Goal: Task Accomplishment & Management: Manage account settings

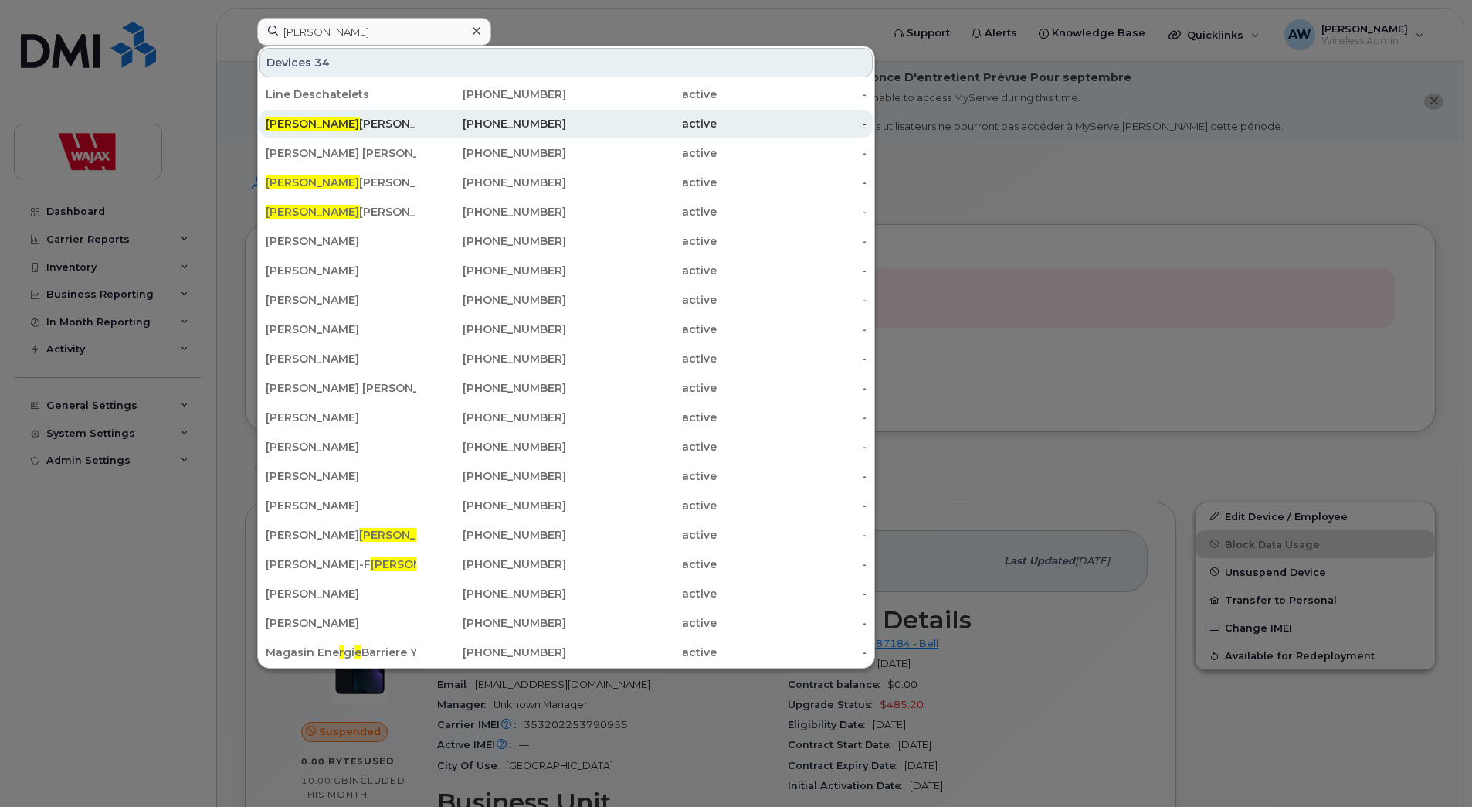
type input "[PERSON_NAME]"
click at [411, 134] on div "Rene Desorcy" at bounding box center [341, 124] width 151 height 28
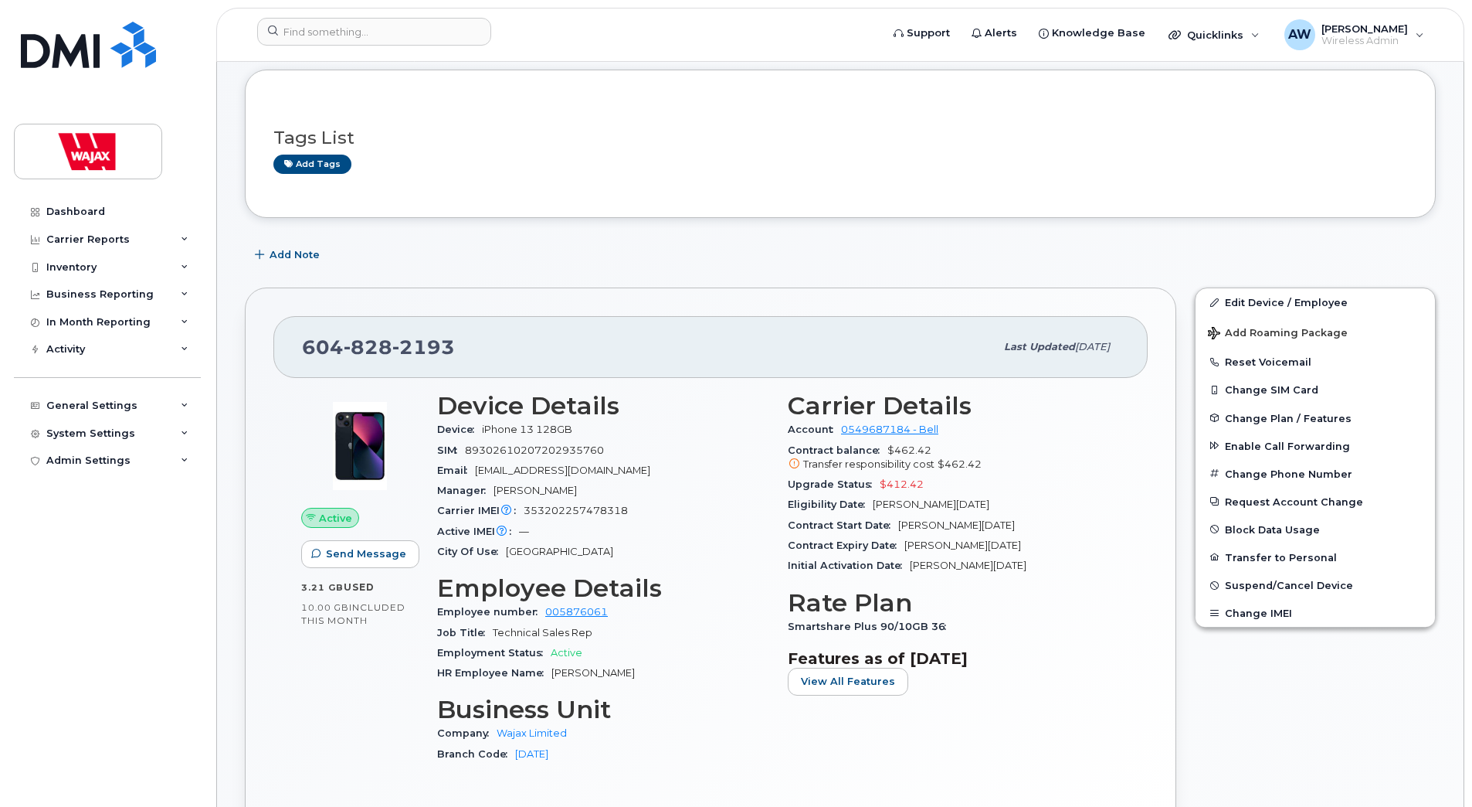
scroll to position [232, 0]
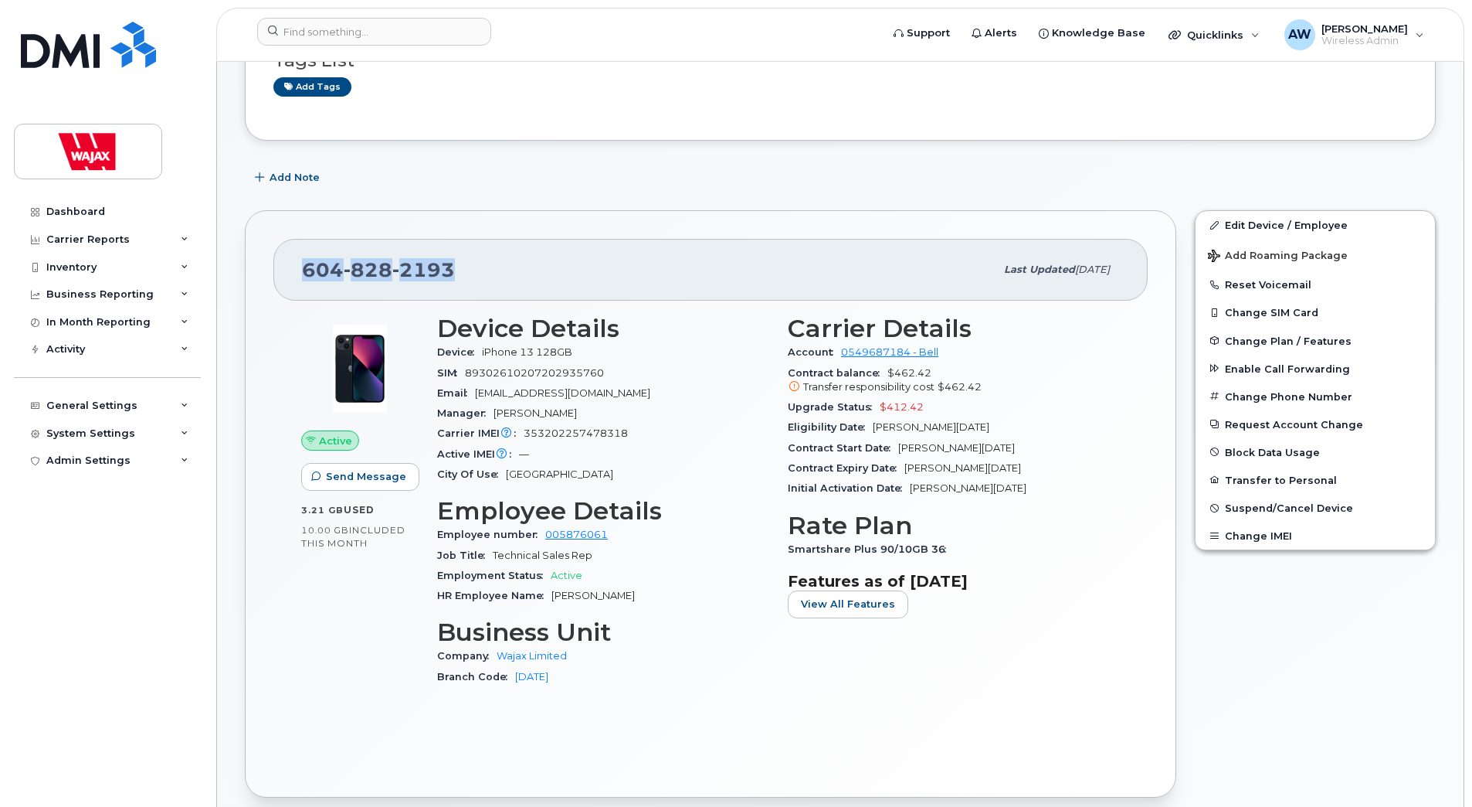
drag, startPoint x: 457, startPoint y: 263, endPoint x: 300, endPoint y: 272, distance: 157.1
click at [300, 272] on div "604 828 2193 Last updated Sep 03, 2025" at bounding box center [710, 270] width 874 height 62
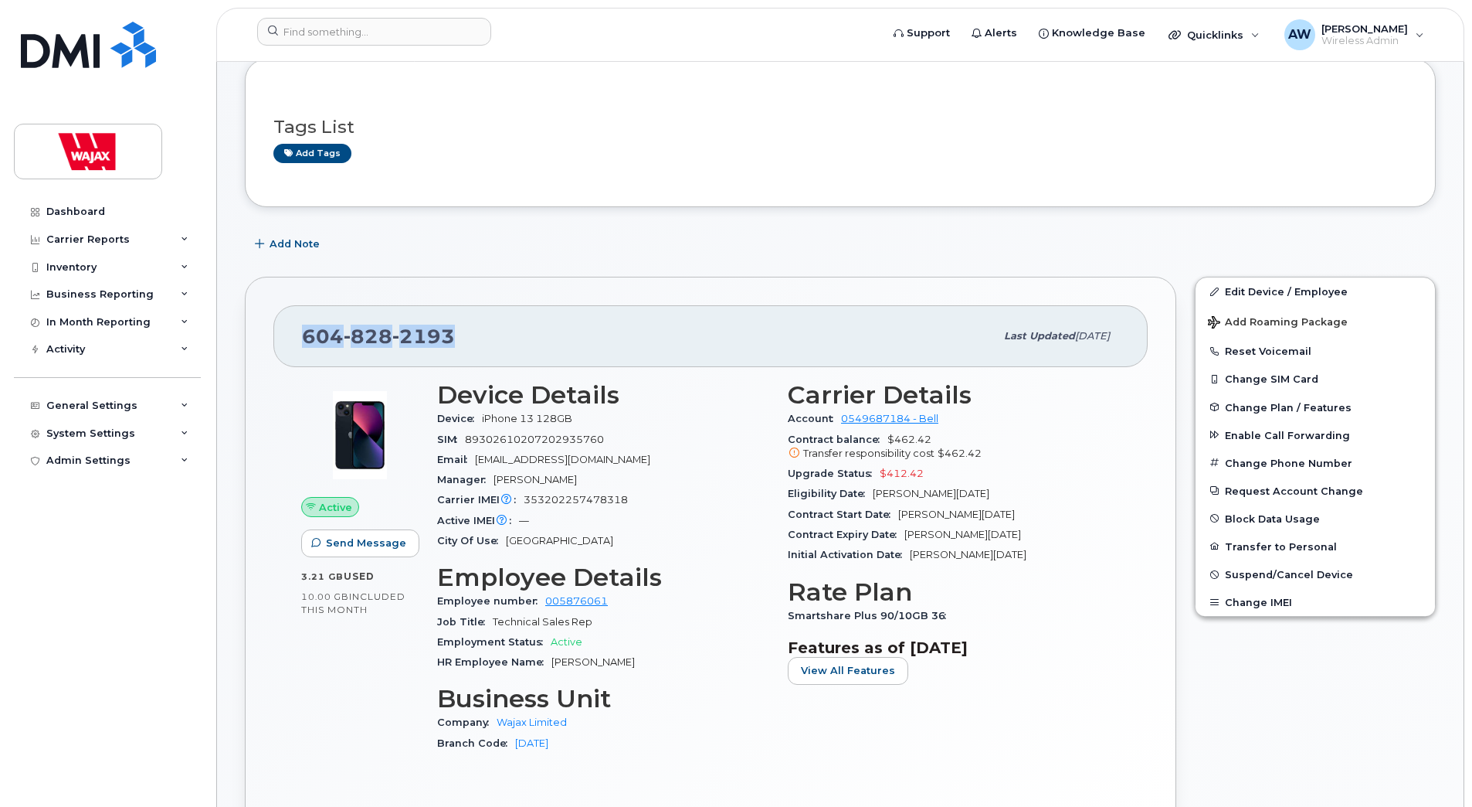
scroll to position [0, 0]
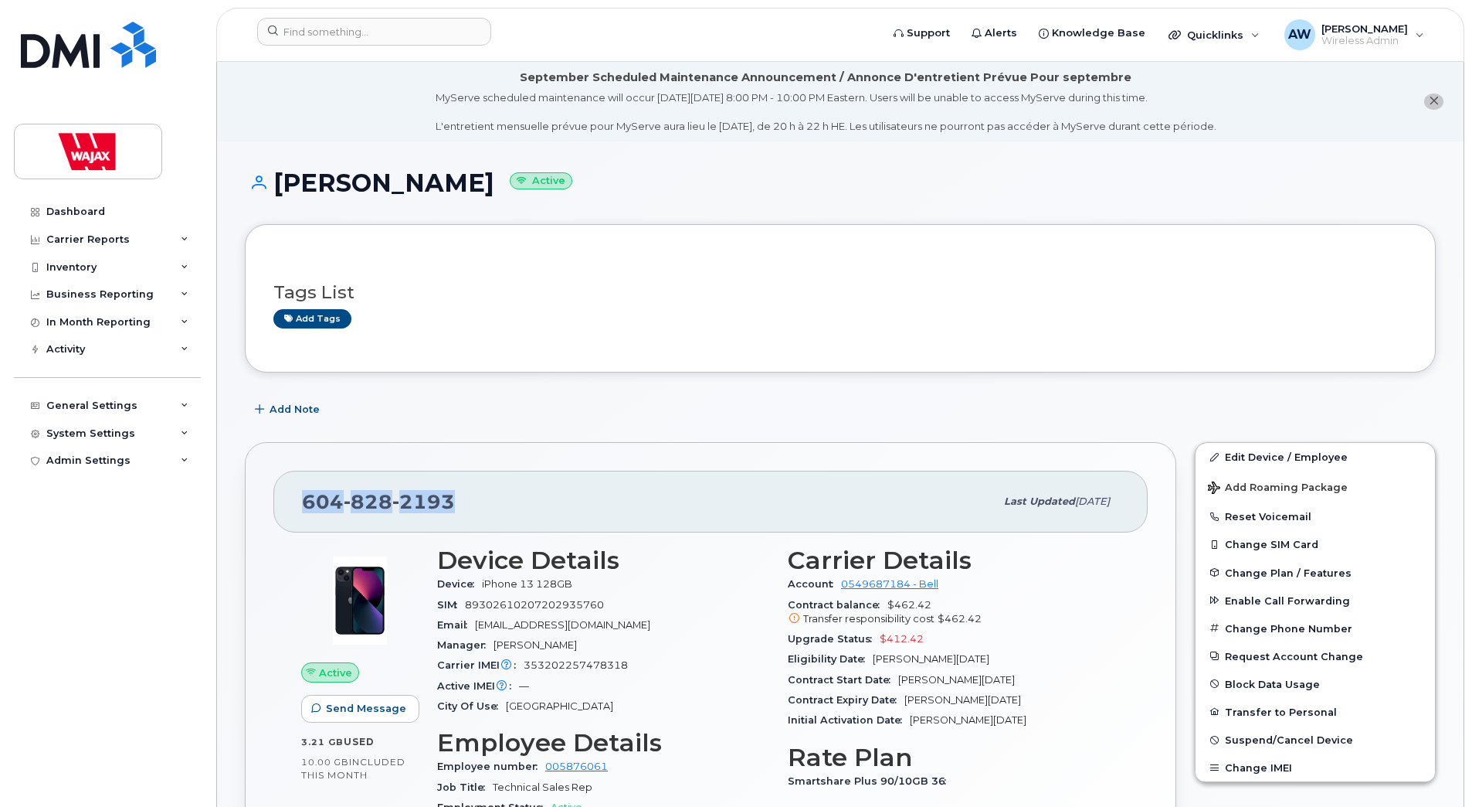
click at [552, 507] on div "604 828 2193" at bounding box center [648, 501] width 693 height 32
click at [473, 494] on div "604 828 2193" at bounding box center [648, 501] width 693 height 32
drag, startPoint x: 453, startPoint y: 500, endPoint x: 302, endPoint y: 509, distance: 150.9
click at [302, 509] on div "604 828 2193" at bounding box center [648, 501] width 693 height 32
copy span "604 828 2193"
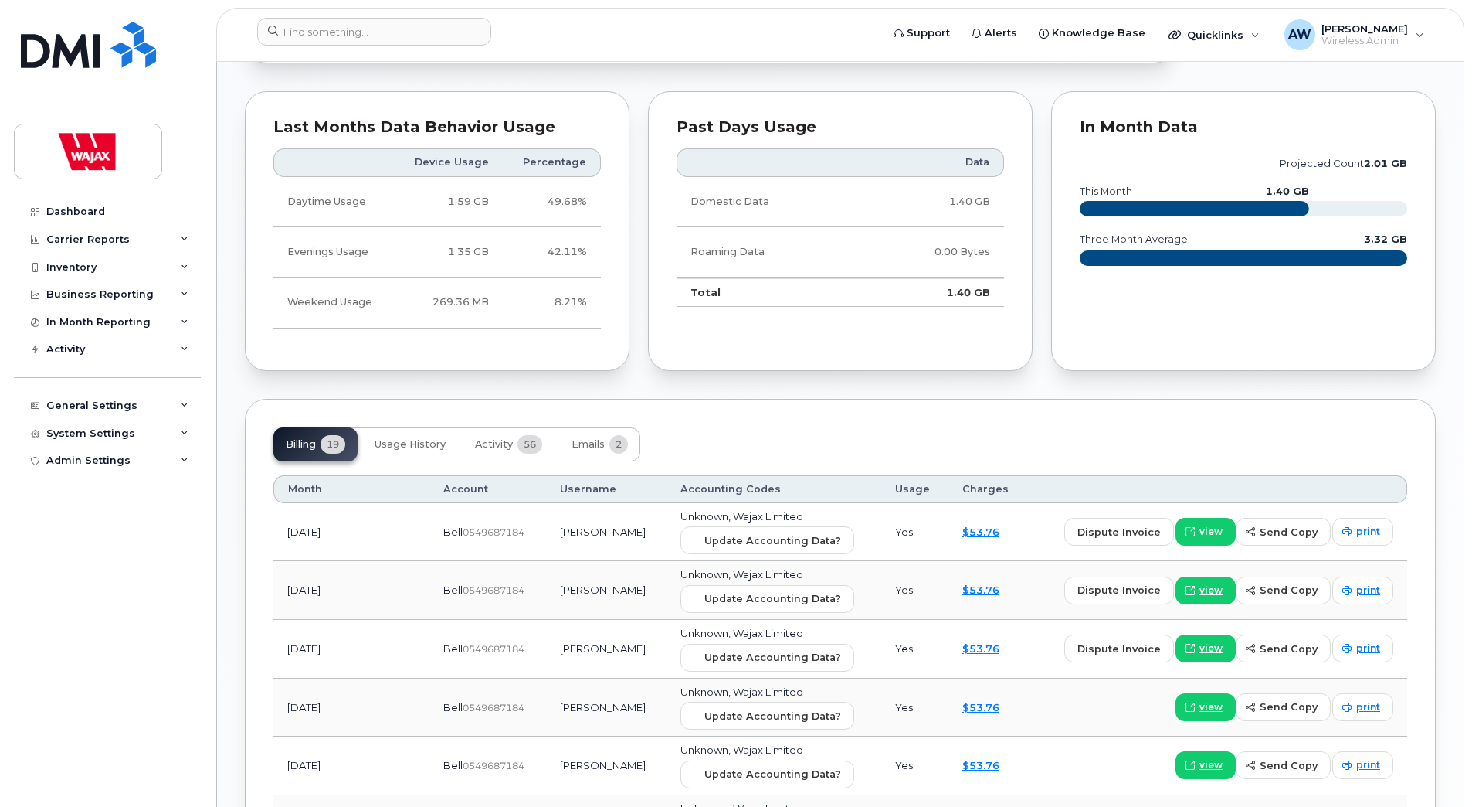
scroll to position [1082, 0]
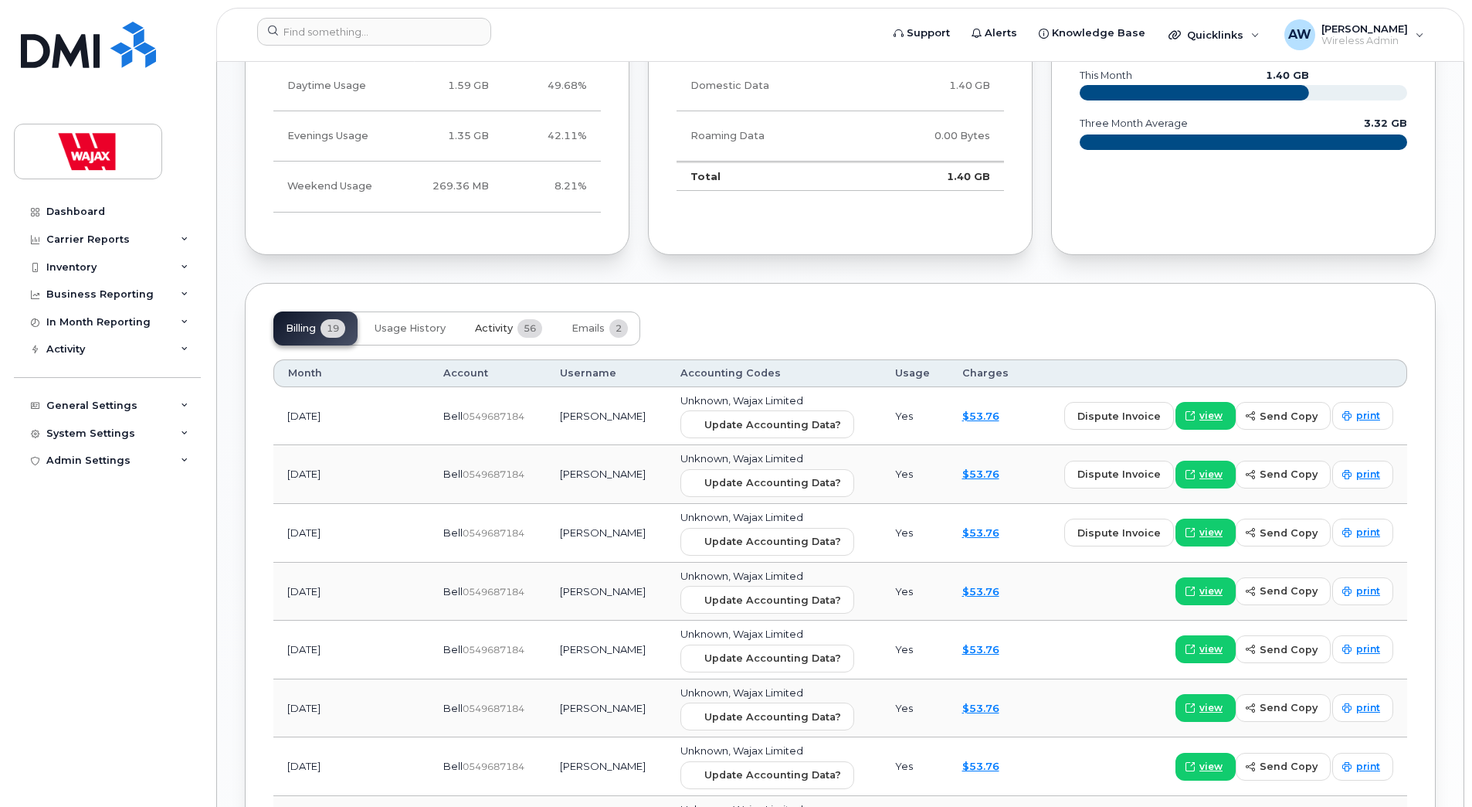
click at [495, 325] on span "Activity" at bounding box center [494, 328] width 38 height 12
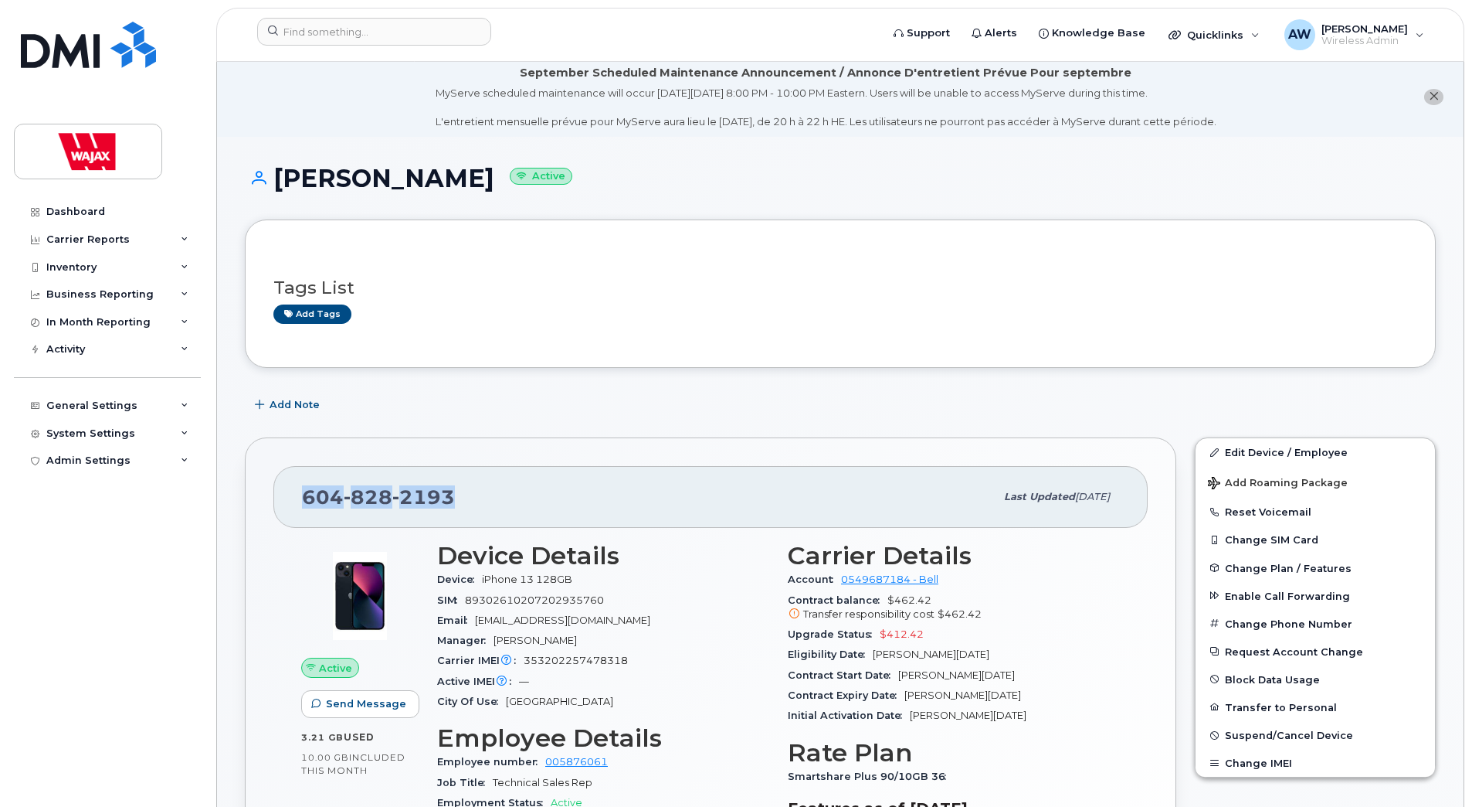
scroll to position [0, 0]
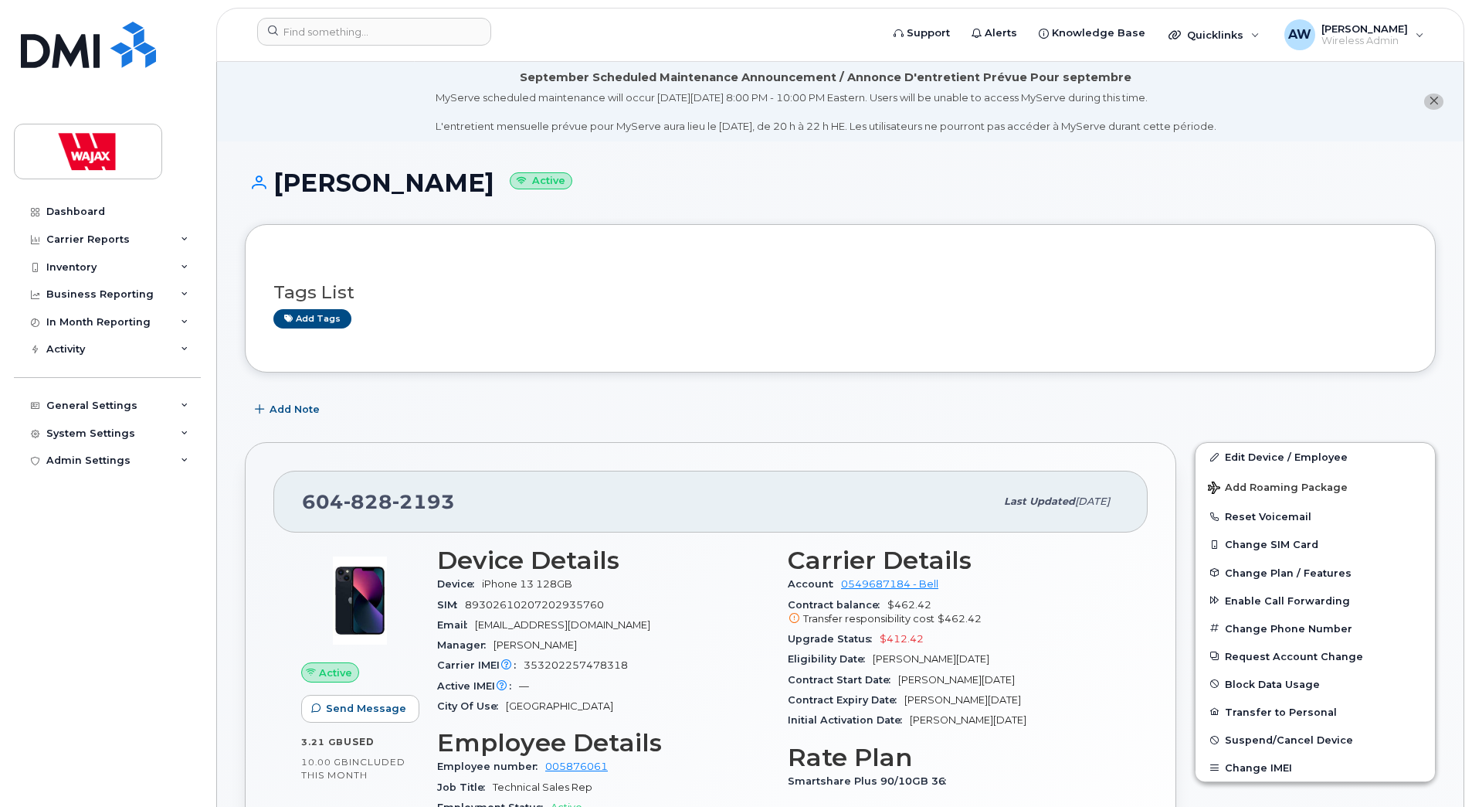
click at [627, 311] on div "Add tags" at bounding box center [834, 318] width 1122 height 19
drag, startPoint x: 453, startPoint y: 185, endPoint x: 277, endPoint y: 188, distance: 175.4
click at [277, 188] on h1 "Rene Desorcy Active" at bounding box center [840, 182] width 1191 height 27
copy h1 "[PERSON_NAME]"
drag, startPoint x: 381, startPoint y: 76, endPoint x: 380, endPoint y: 48, distance: 28.6
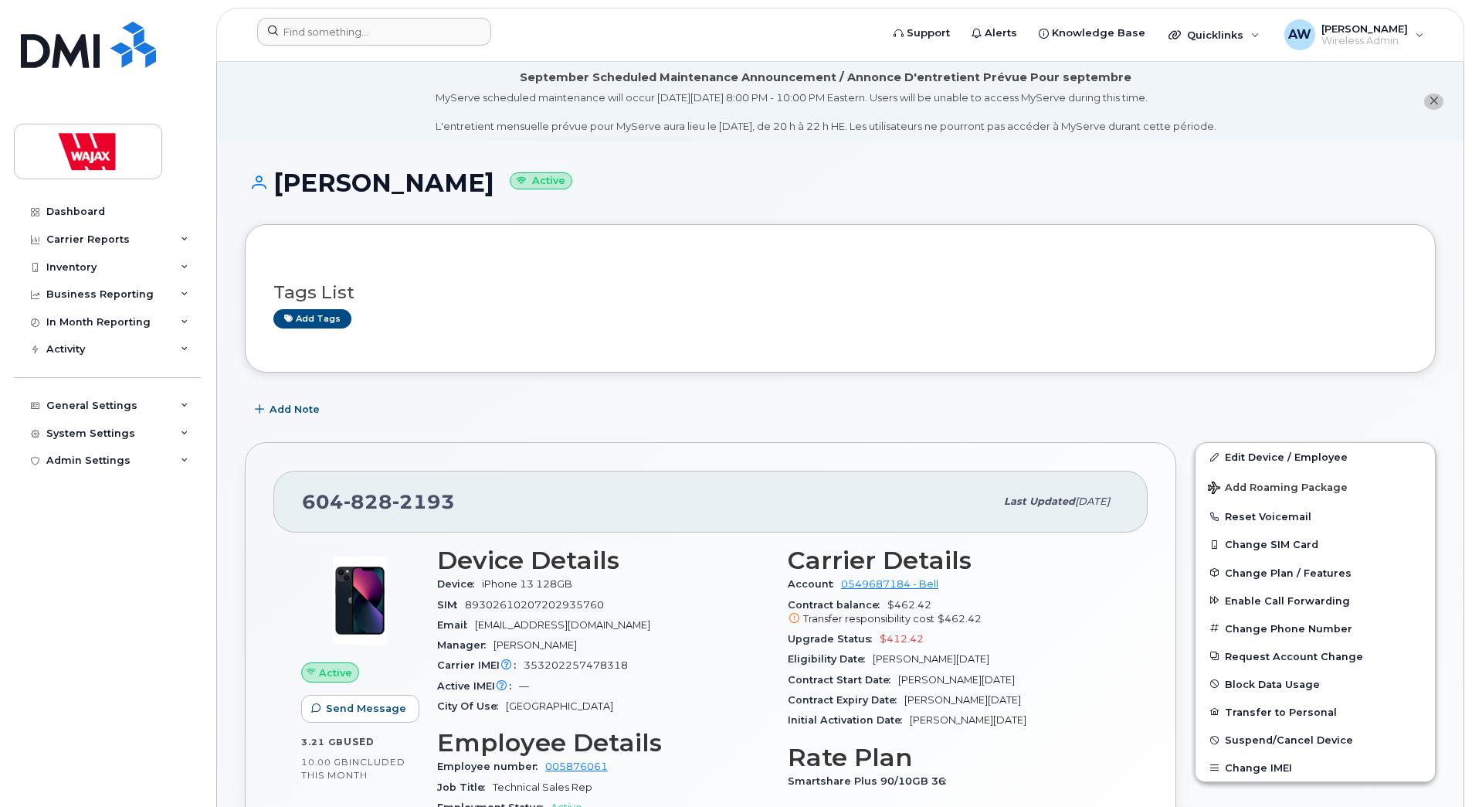
click at [380, 76] on li "September Scheduled Maintenance Announcement / Annonce D'entretient Prévue Pour…" at bounding box center [840, 102] width 1247 height 80
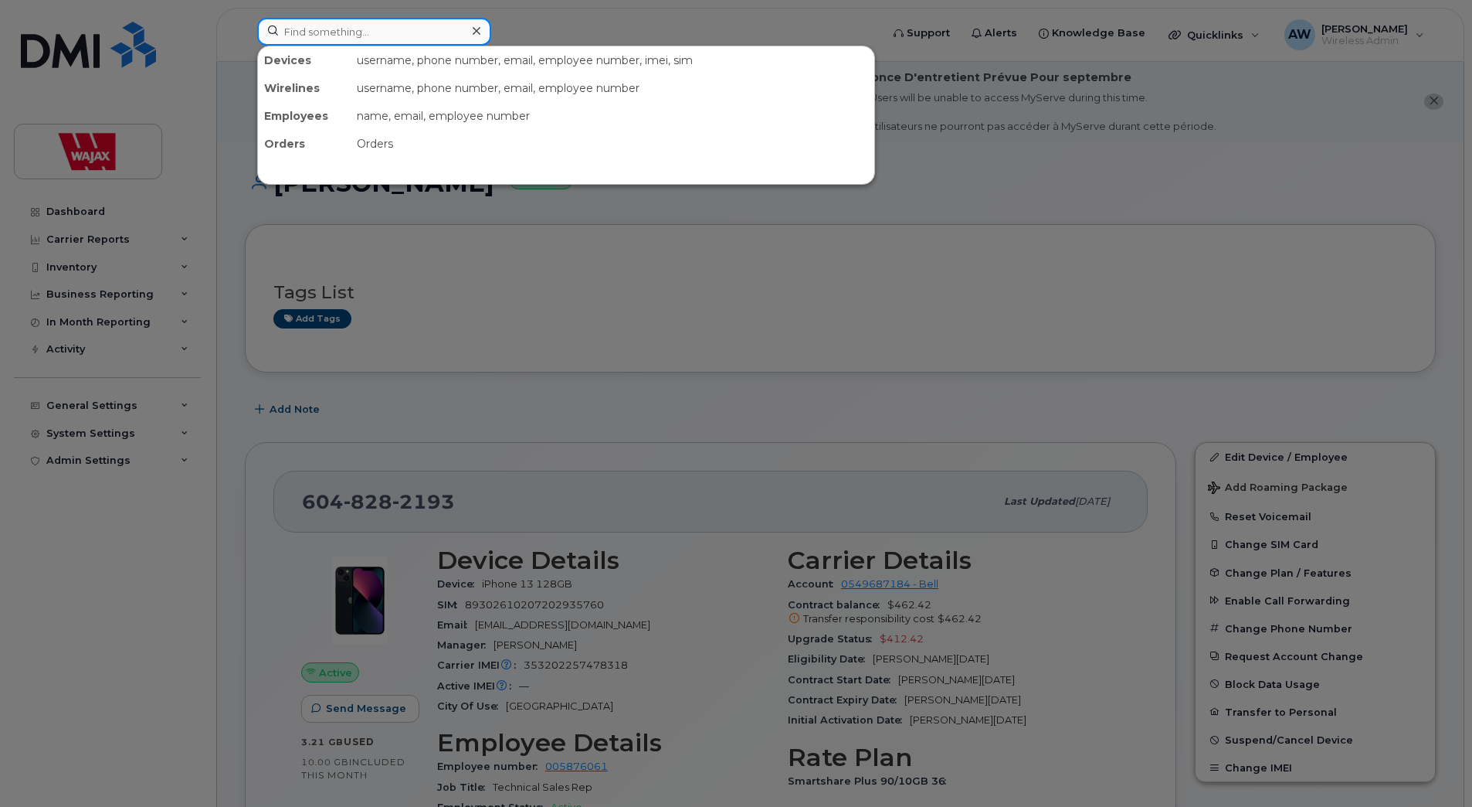
click at [389, 25] on input at bounding box center [374, 32] width 234 height 28
paste input "7805044951"
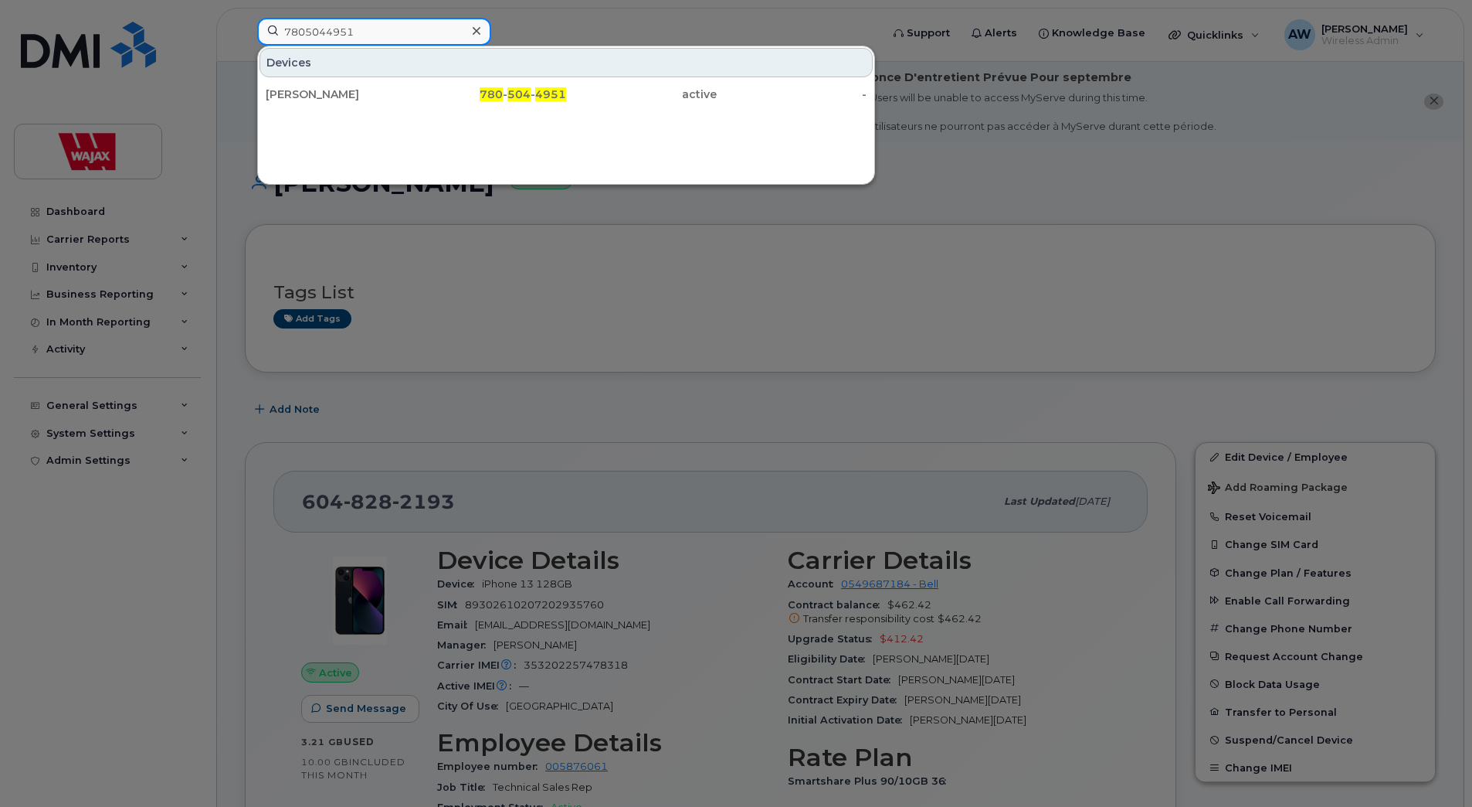
type input "7805044951"
click at [684, 273] on div at bounding box center [736, 403] width 1472 height 807
click at [447, 22] on input "7805044951" at bounding box center [374, 32] width 234 height 28
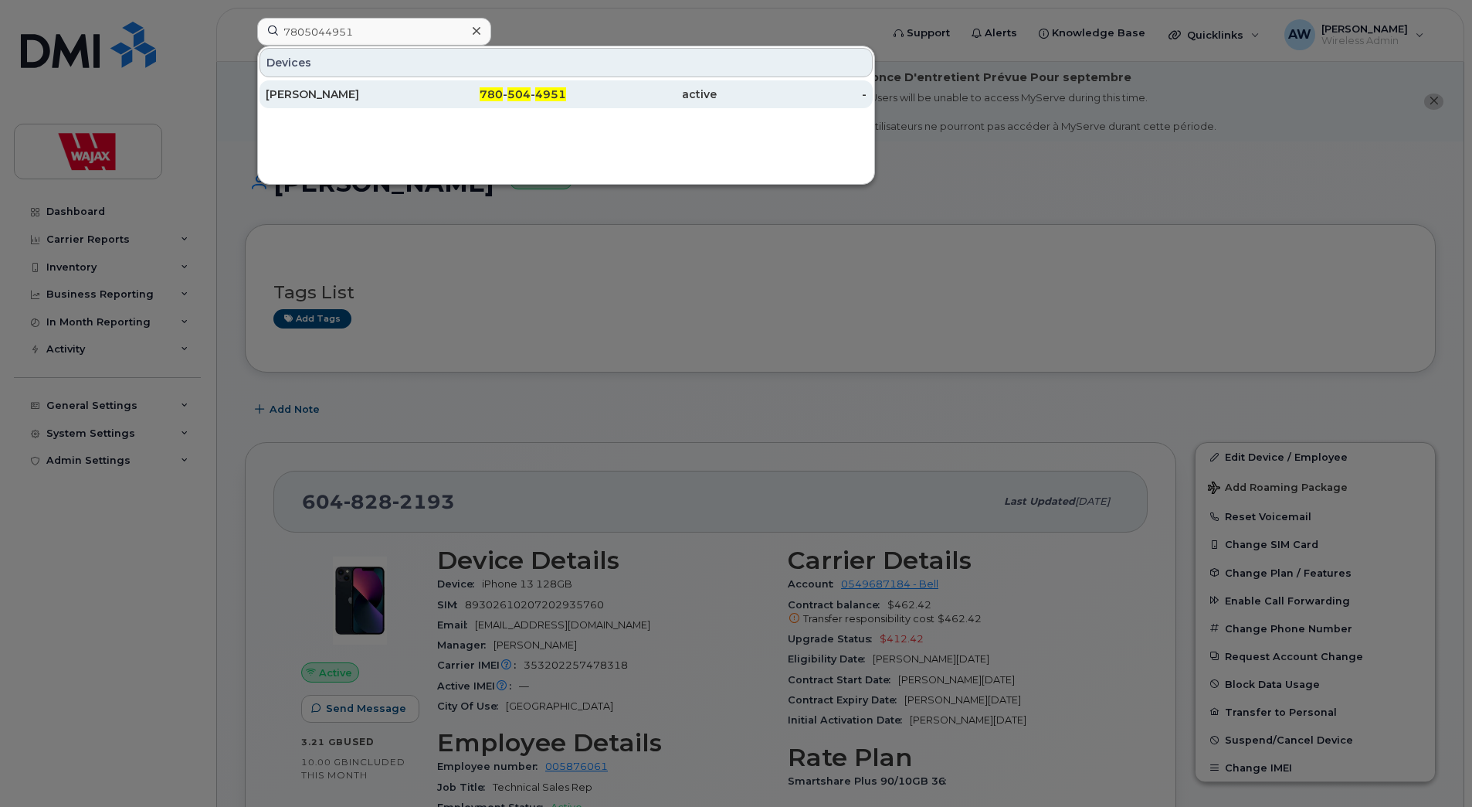
click at [443, 82] on div "780 - 504 - 4951" at bounding box center [491, 94] width 151 height 28
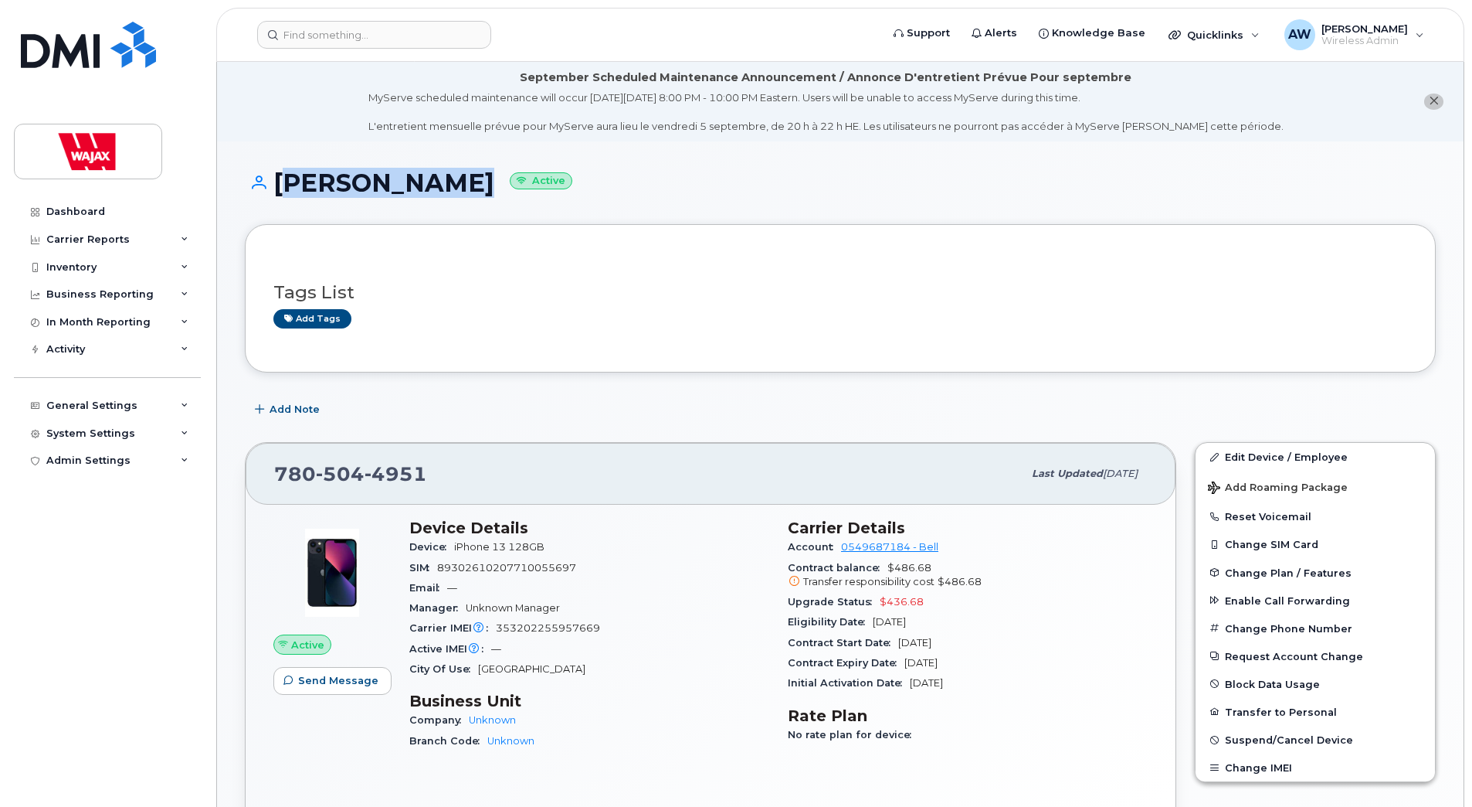
drag, startPoint x: 454, startPoint y: 183, endPoint x: 270, endPoint y: 199, distance: 184.6
click at [270, 199] on div "[PERSON_NAME] Active" at bounding box center [840, 196] width 1191 height 55
copy h1 "[PERSON_NAME]"
click at [368, 138] on li "September Scheduled Maintenance Announcement / Annonce D'entretient Prévue Pour…" at bounding box center [840, 102] width 1247 height 80
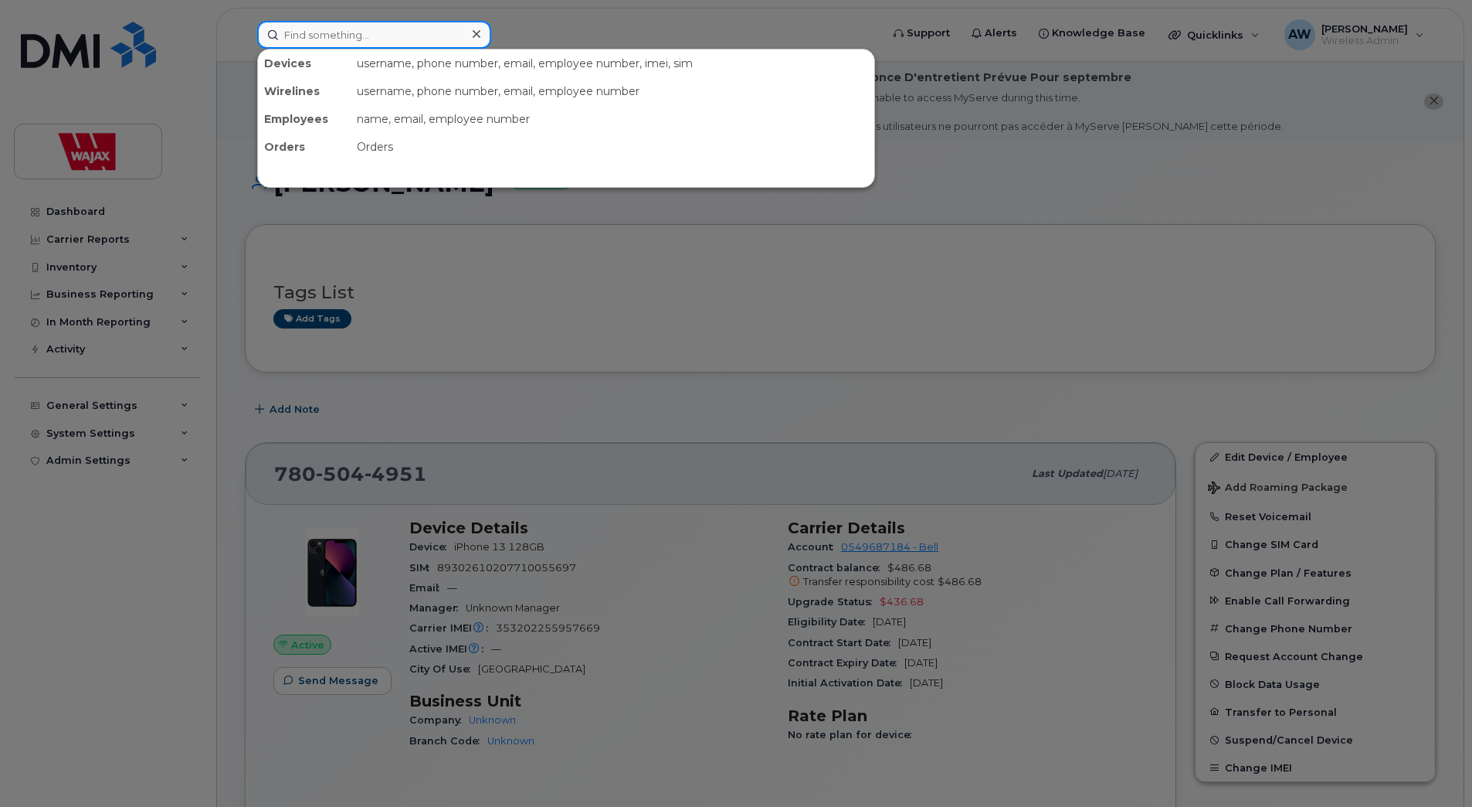
click at [385, 36] on input at bounding box center [374, 35] width 234 height 28
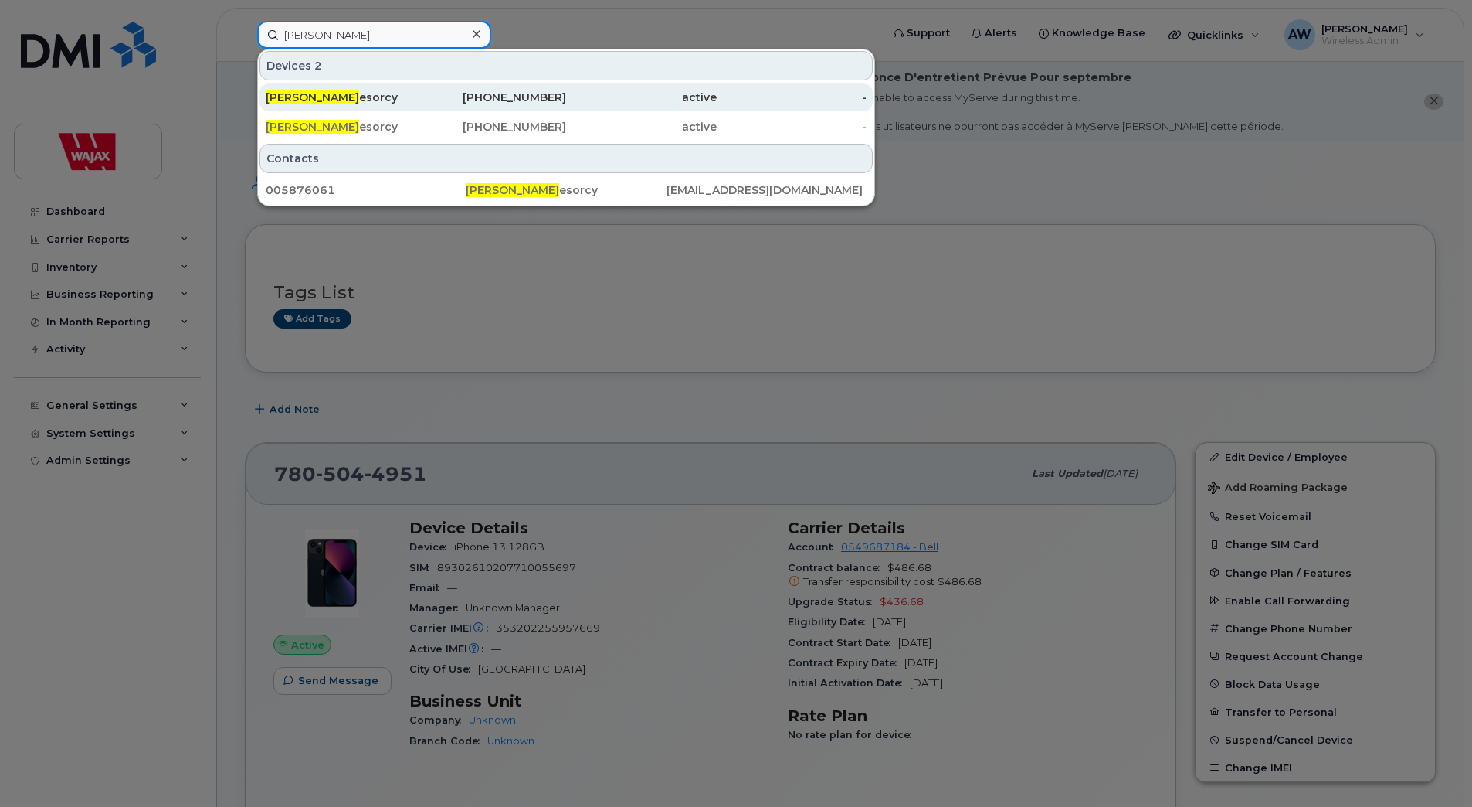
type input "rene d"
click at [389, 104] on div "Rene D esorcy" at bounding box center [341, 97] width 151 height 15
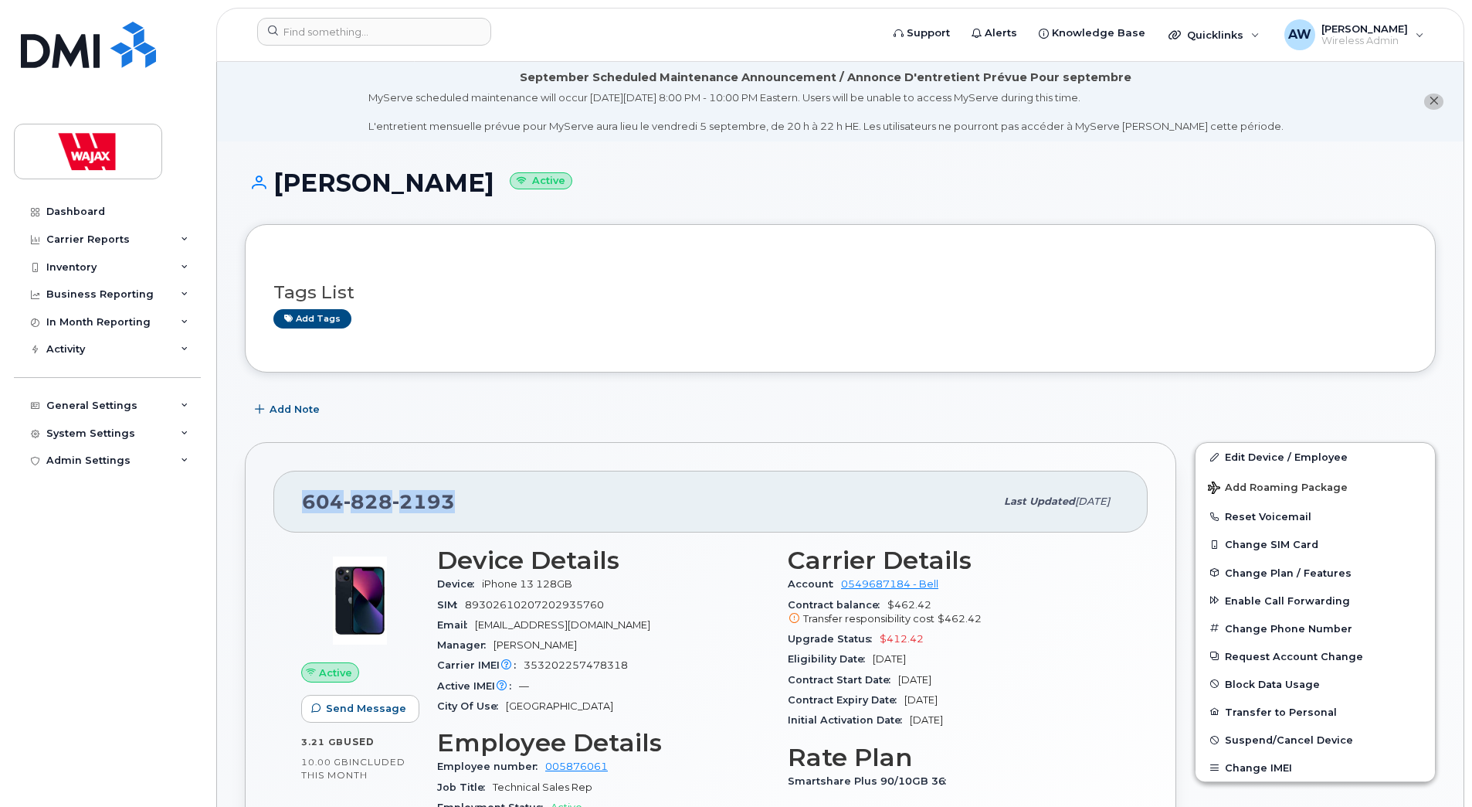
drag, startPoint x: 460, startPoint y: 506, endPoint x: 298, endPoint y: 525, distance: 162.6
click at [298, 525] on div "604 828 2193 Last updated Sep 03, 2025" at bounding box center [710, 501] width 874 height 62
copy span "604 828 2193"
click at [477, 274] on div "Tags List Add tags" at bounding box center [840, 298] width 1134 height 59
click at [493, 260] on div "Tags List Add tags" at bounding box center [840, 298] width 1134 height 91
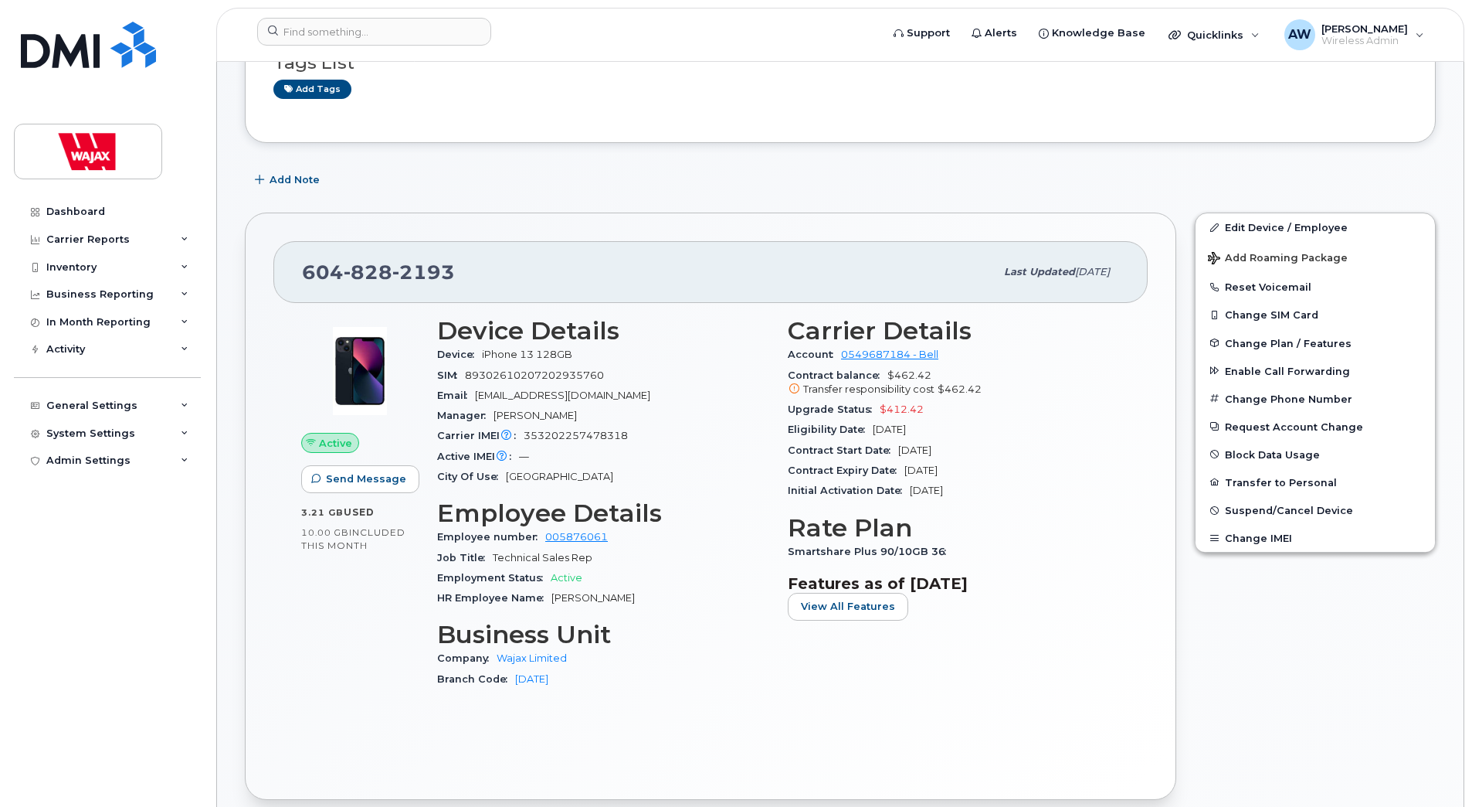
scroll to position [309, 0]
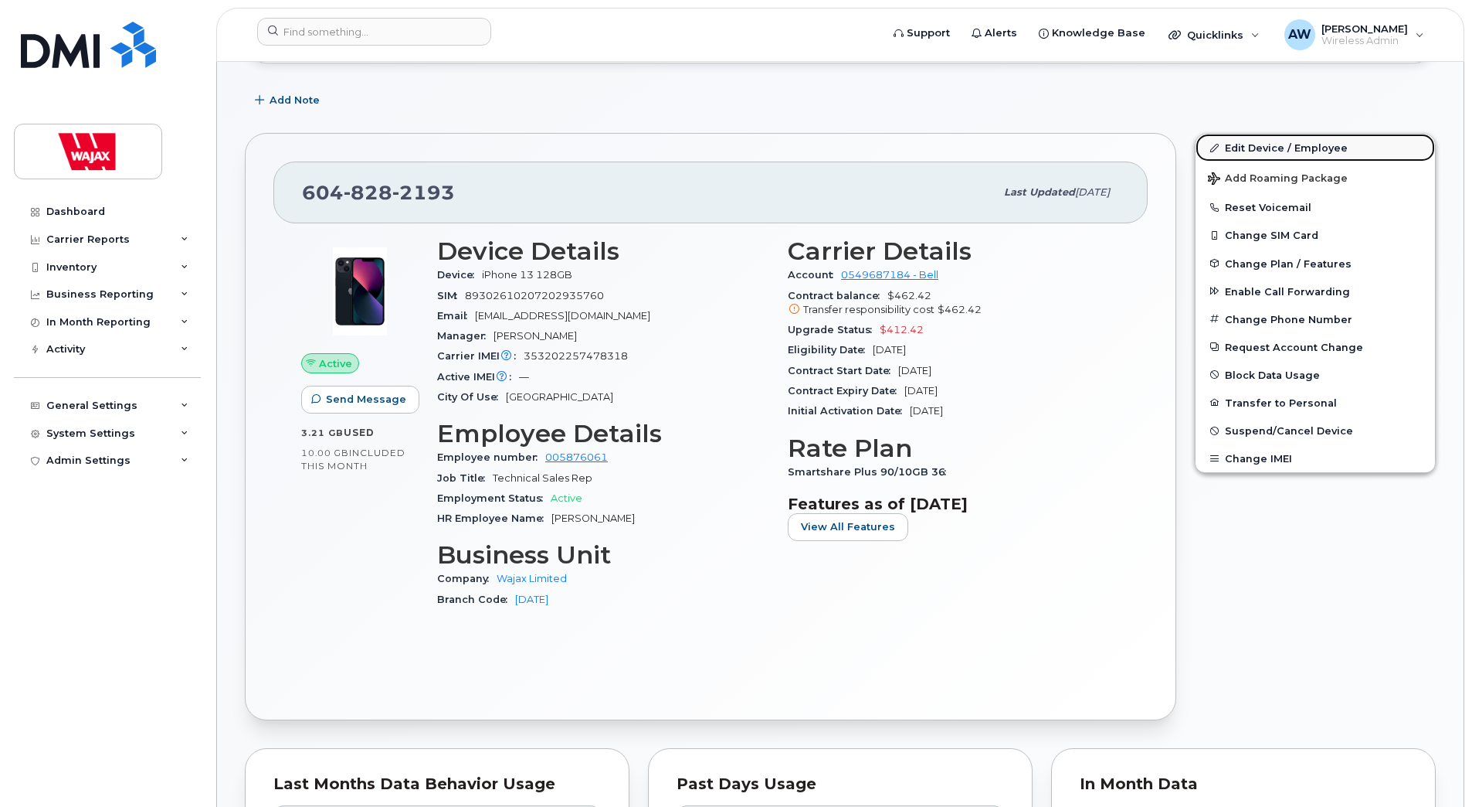
click at [1257, 148] on link "Edit Device / Employee" at bounding box center [1315, 148] width 239 height 28
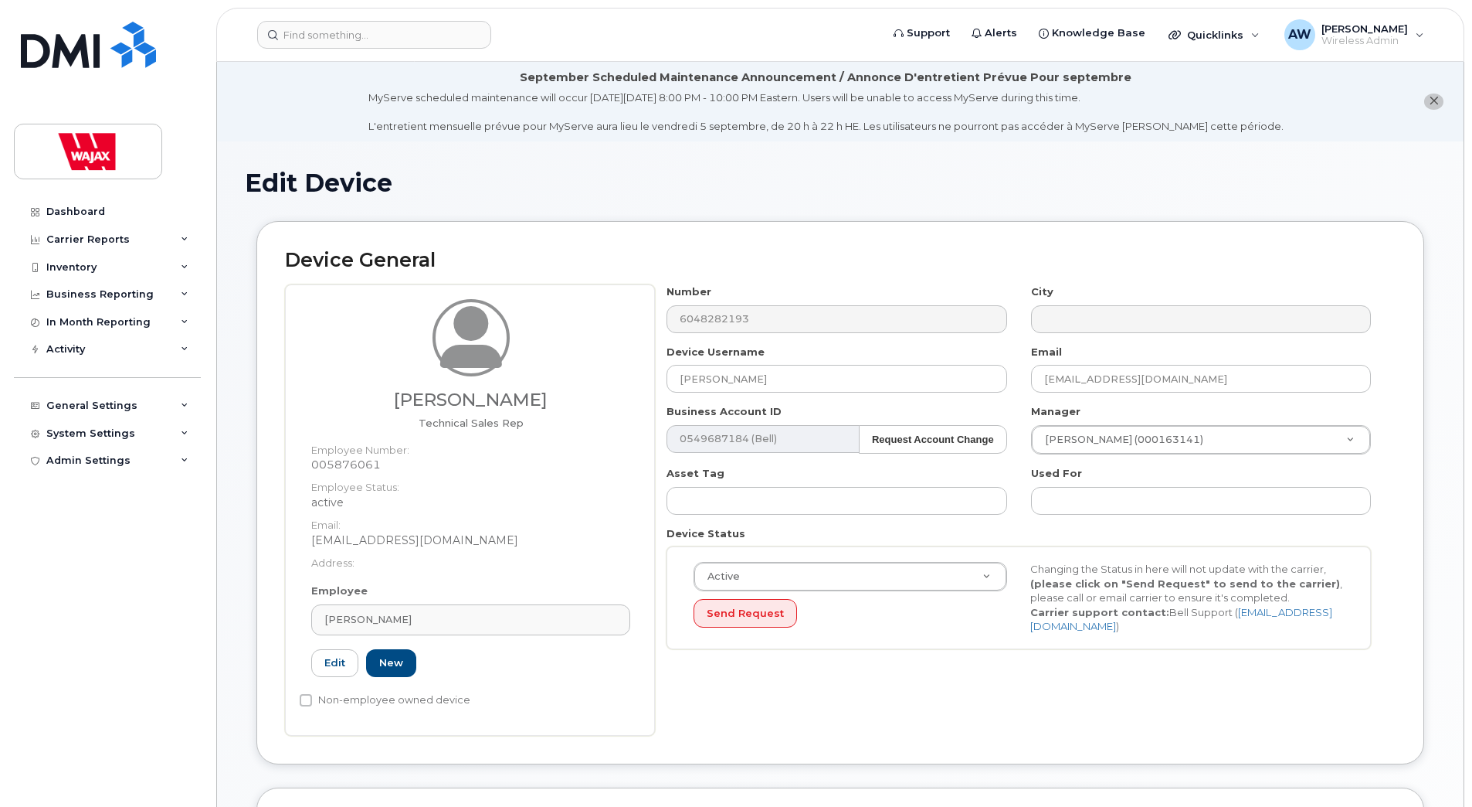
select select "23291732"
drag, startPoint x: 793, startPoint y: 384, endPoint x: 640, endPoint y: 395, distance: 153.3
click at [640, 395] on div "Rene Desorcy Technical Sales Rep Employee Number: 005876061 Employee Status: ac…" at bounding box center [840, 509] width 1111 height 451
paste input "john corbet"
click at [684, 377] on input "john corbet" at bounding box center [837, 379] width 340 height 28
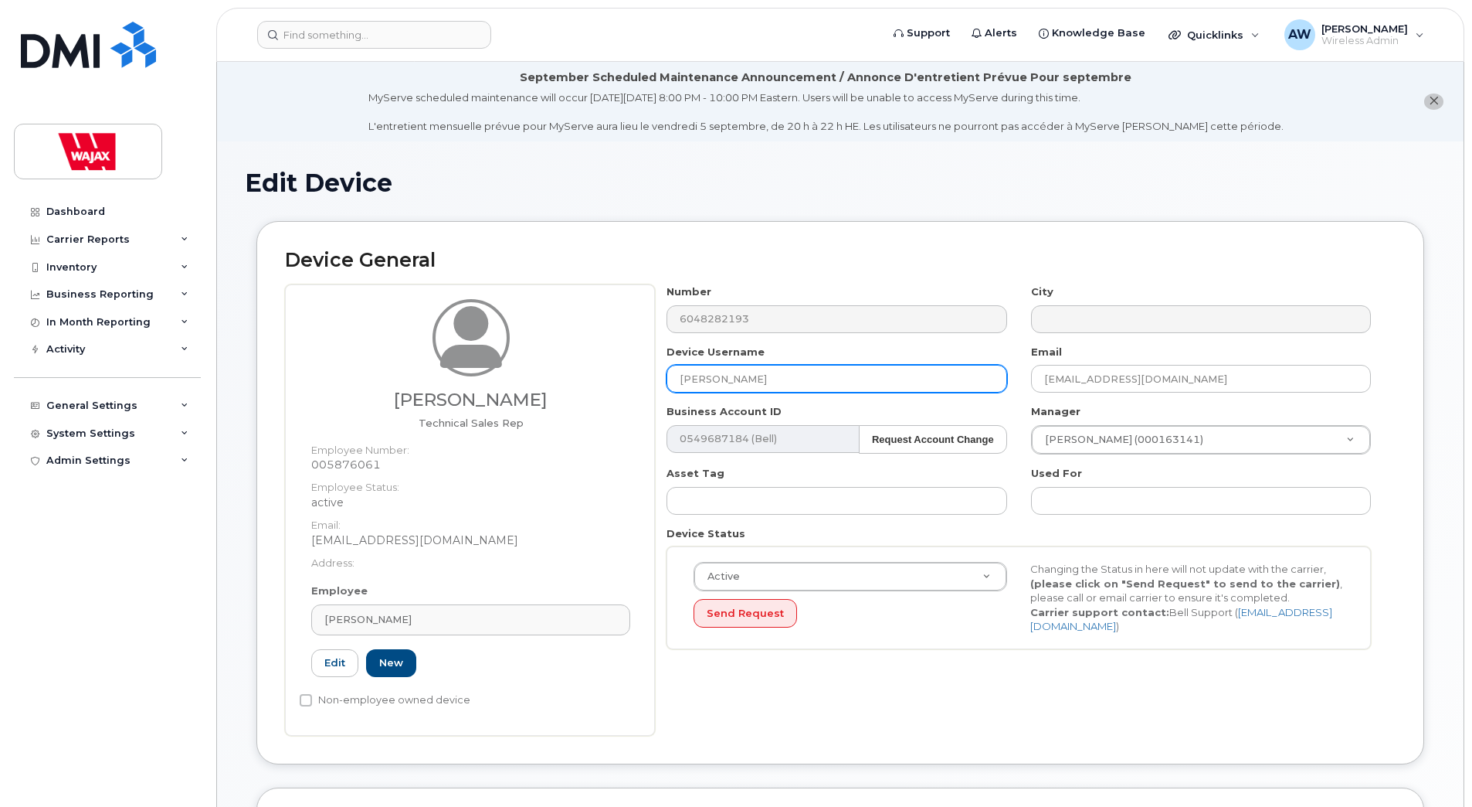
click at [702, 374] on input "John Corbet" at bounding box center [837, 379] width 340 height 28
click at [759, 377] on input "Jon Corbet" at bounding box center [837, 379] width 340 height 28
type input "[PERSON_NAME]"
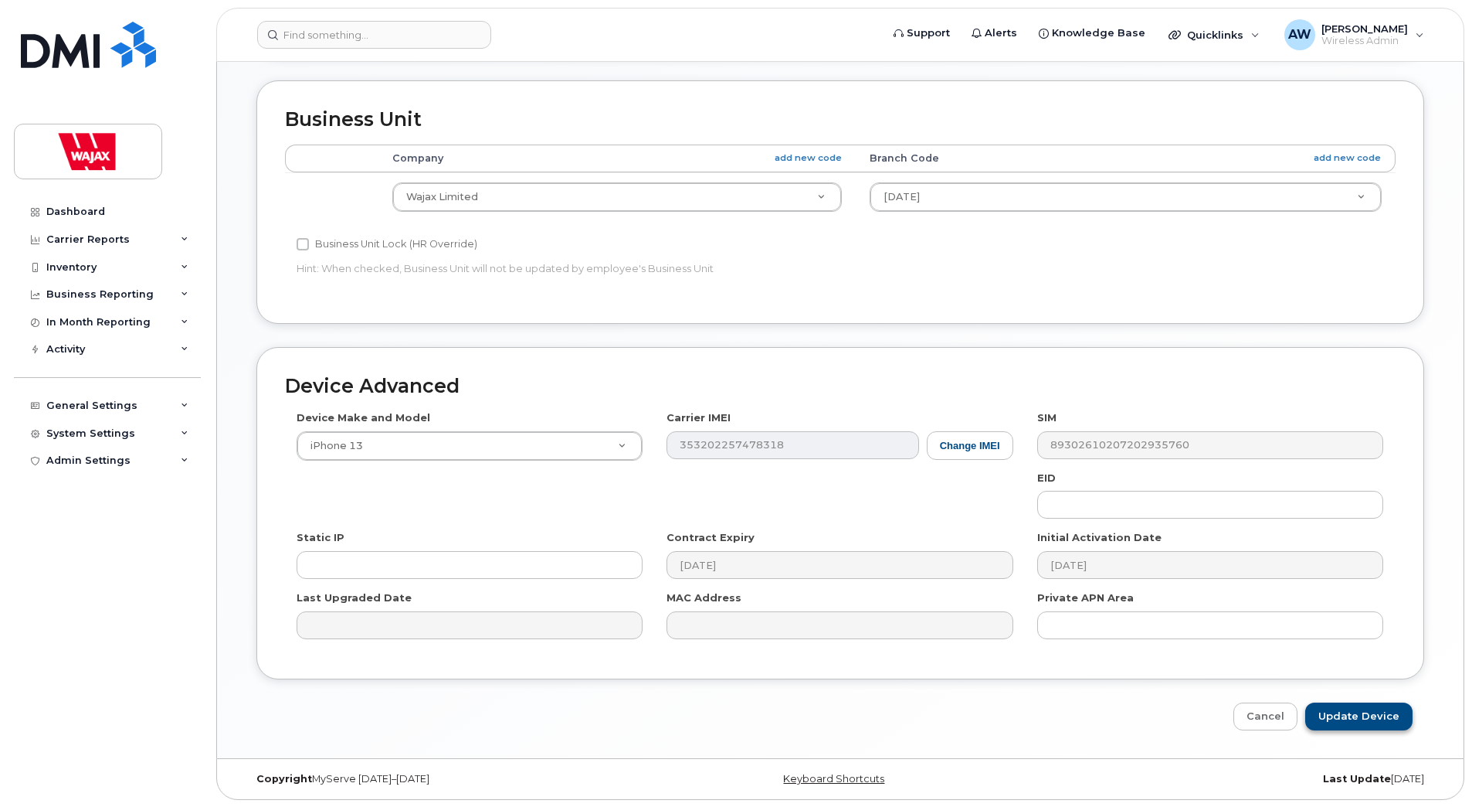
scroll to position [708, 0]
click at [1350, 719] on input "Update Device" at bounding box center [1359, 715] width 107 height 29
type input "Saving..."
